Goal: Information Seeking & Learning: Check status

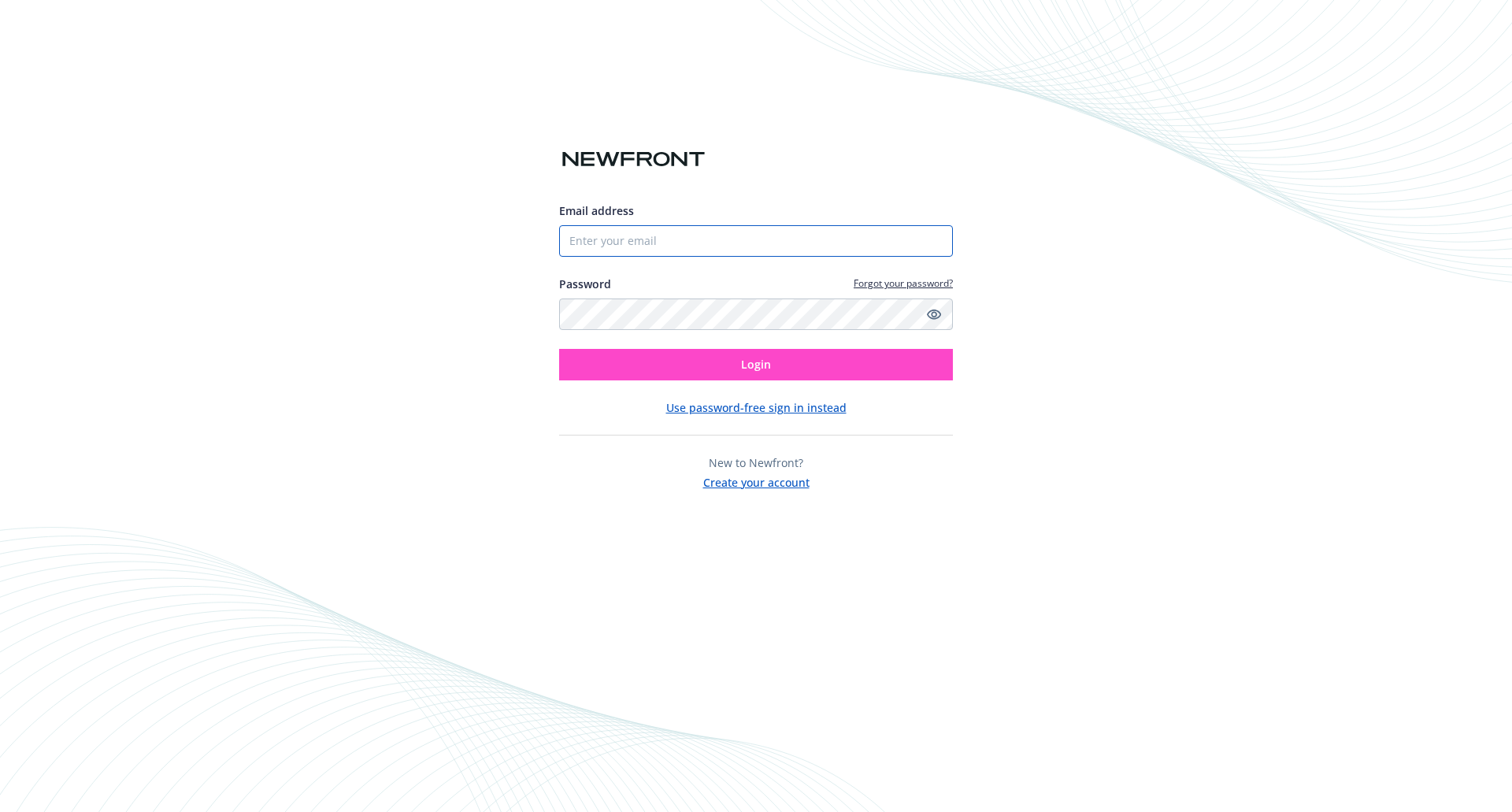
type input "[EMAIL_ADDRESS][DOMAIN_NAME]"
click at [655, 359] on button "Login" at bounding box center [756, 364] width 394 height 31
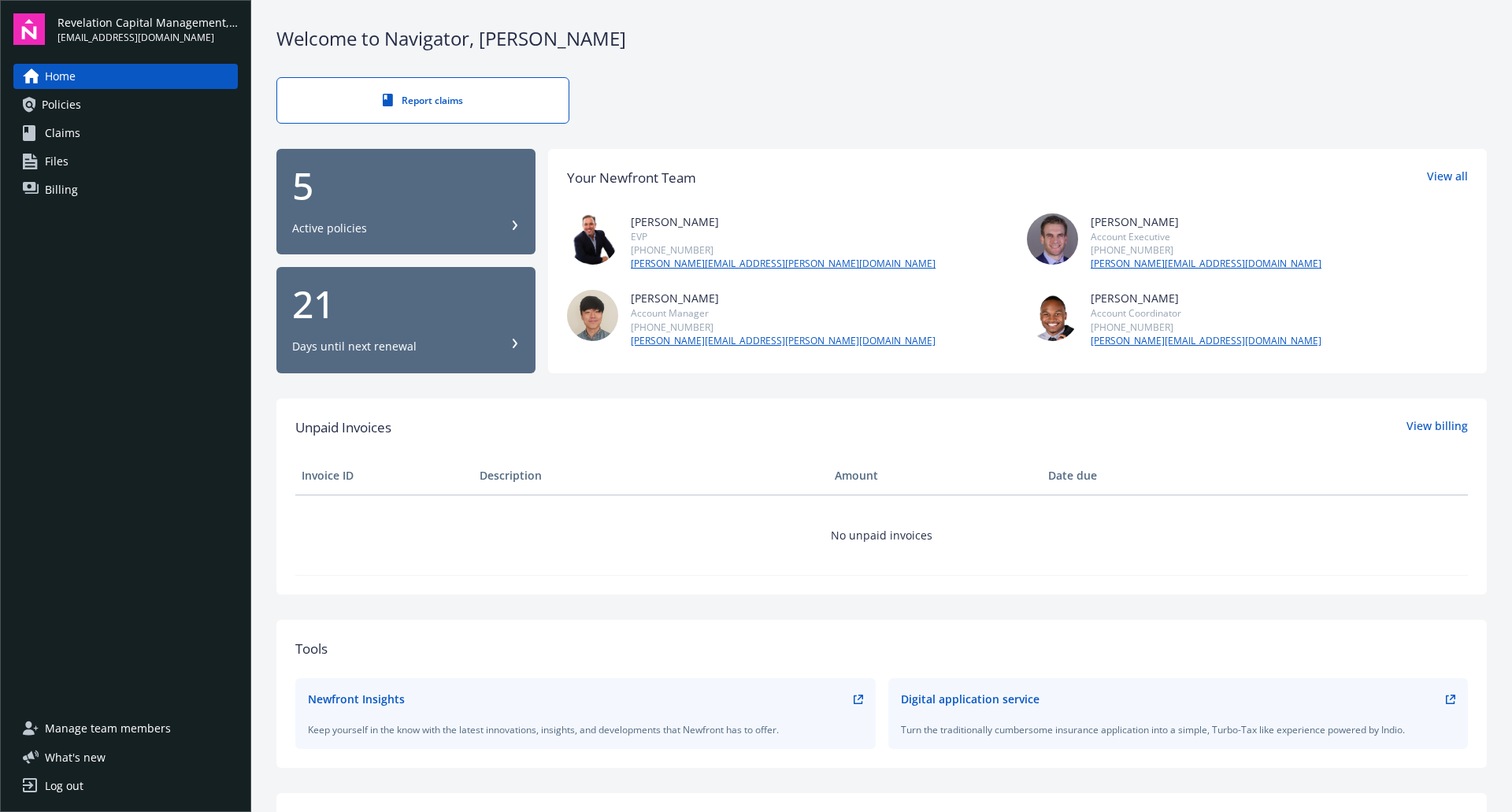
click at [396, 238] on button "5 Active policies" at bounding box center [405, 201] width 259 height 106
